Goal: Navigation & Orientation: Find specific page/section

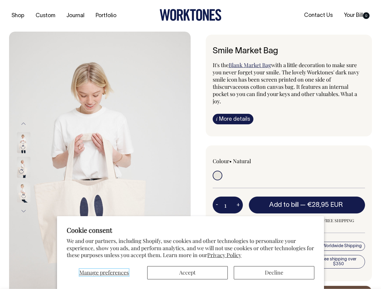
click at [104, 273] on span "Manage preferences" at bounding box center [103, 272] width 49 height 7
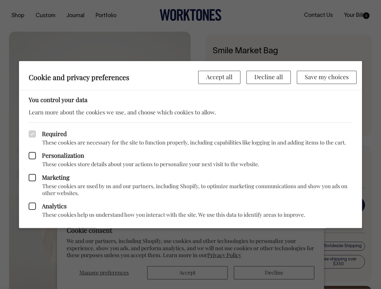
click at [187, 273] on div at bounding box center [190, 144] width 381 height 289
click at [274, 273] on div at bounding box center [190, 144] width 381 height 289
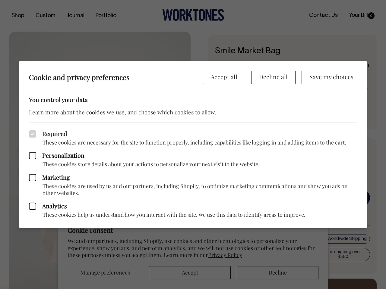
click at [100, 161] on p "These cookies store details about your actions to personalize your next visit t…" at bounding box center [193, 164] width 328 height 7
click at [32, 168] on div "Marketing These cookies are used by us and our partners, including Shopify, to …" at bounding box center [193, 182] width 328 height 29
click at [29, 124] on div "Required These cookies are necessary for the site to function properly, includi…" at bounding box center [193, 134] width 328 height 24
click at [32, 168] on div "Marketing These cookies are used by us and our partners, including Shopify, to …" at bounding box center [193, 182] width 328 height 29
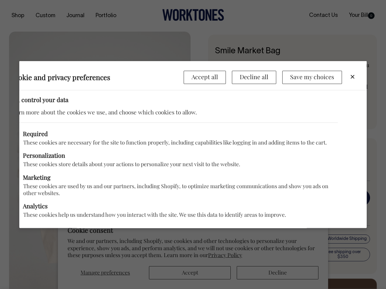
click at [24, 212] on p "These cookies help us understand how you interact with the site. We use this da…" at bounding box center [174, 215] width 328 height 7
click at [217, 198] on div "Analytics These cookies help us understand how you interact with the site. We u…" at bounding box center [174, 208] width 328 height 22
click at [238, 198] on div "Analytics These cookies help us understand how you interact with the site. We u…" at bounding box center [174, 208] width 328 height 22
